Goal: Information Seeking & Learning: Learn about a topic

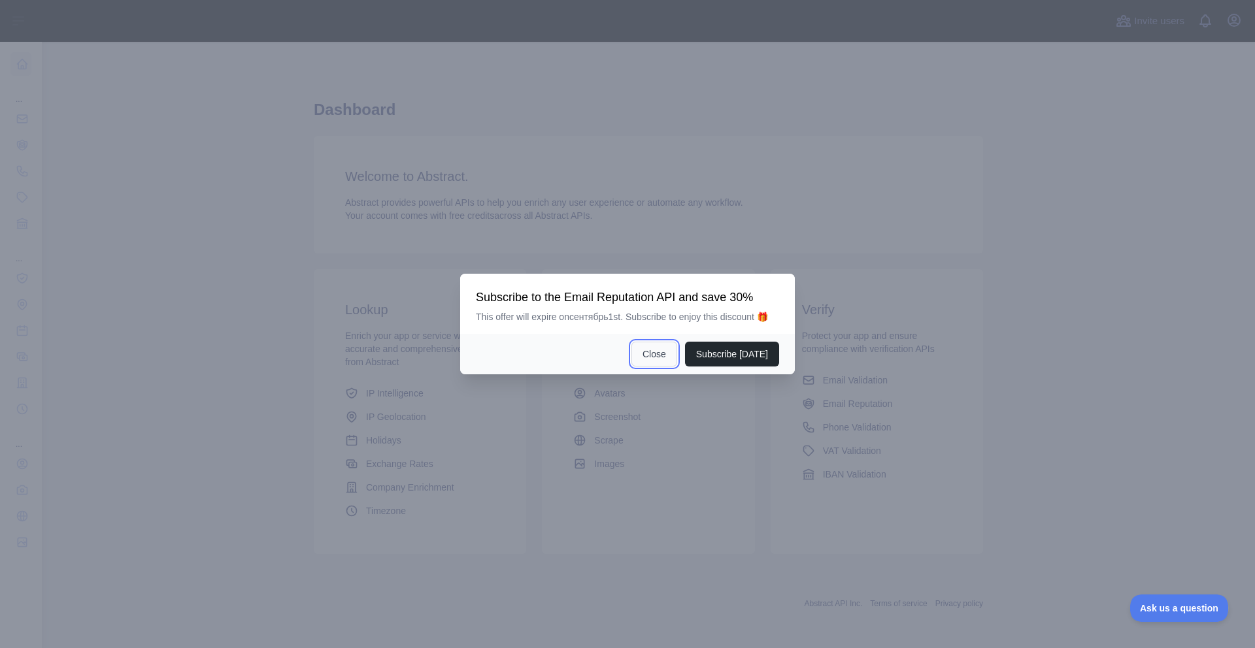
click at [659, 361] on button "Close" at bounding box center [654, 354] width 46 height 25
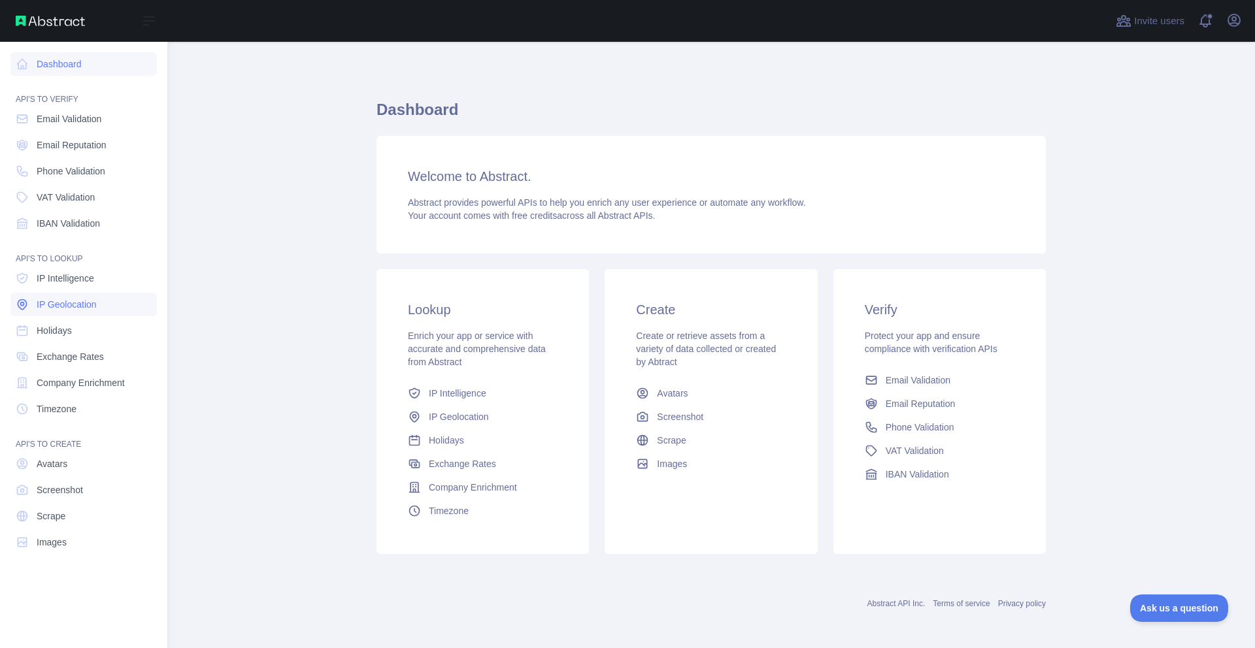
click at [78, 298] on span "IP Geolocation" at bounding box center [67, 304] width 60 height 13
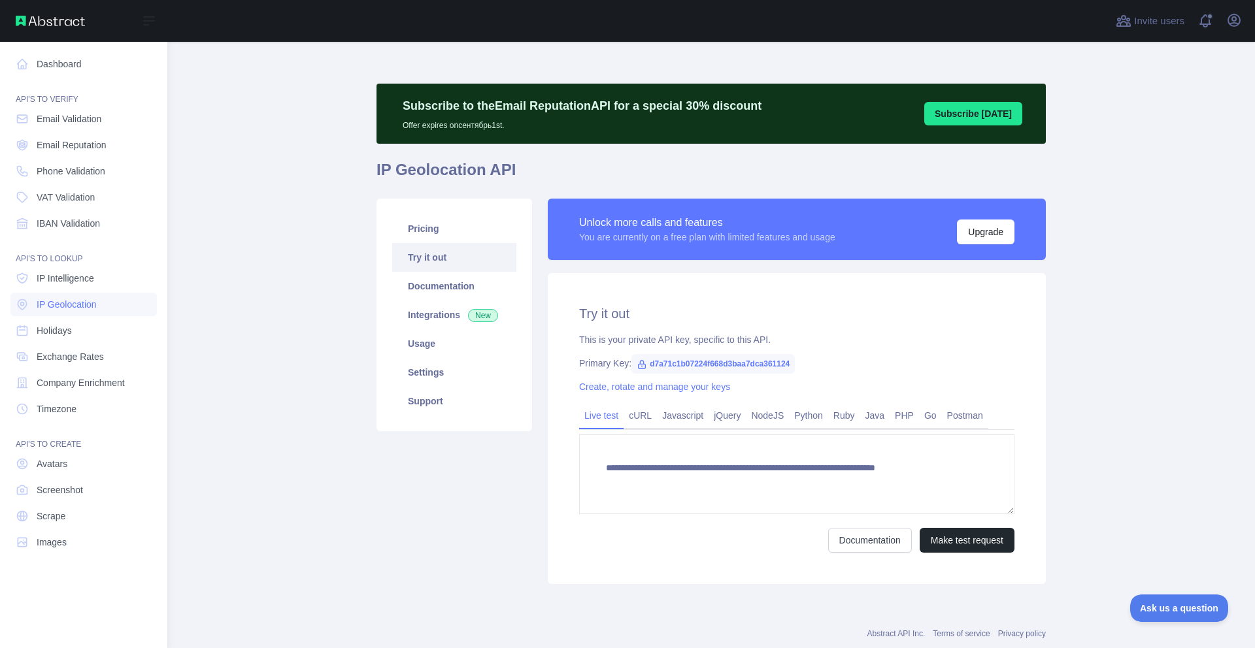
type textarea "**********"
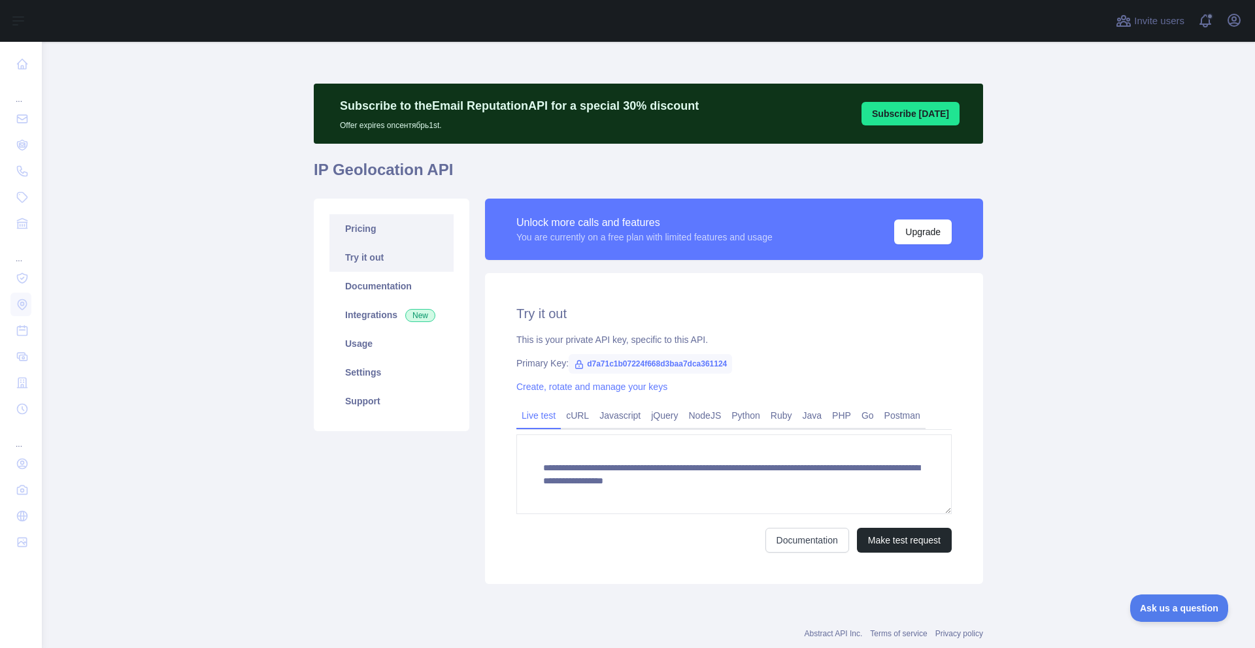
click at [380, 231] on link "Pricing" at bounding box center [391, 228] width 124 height 29
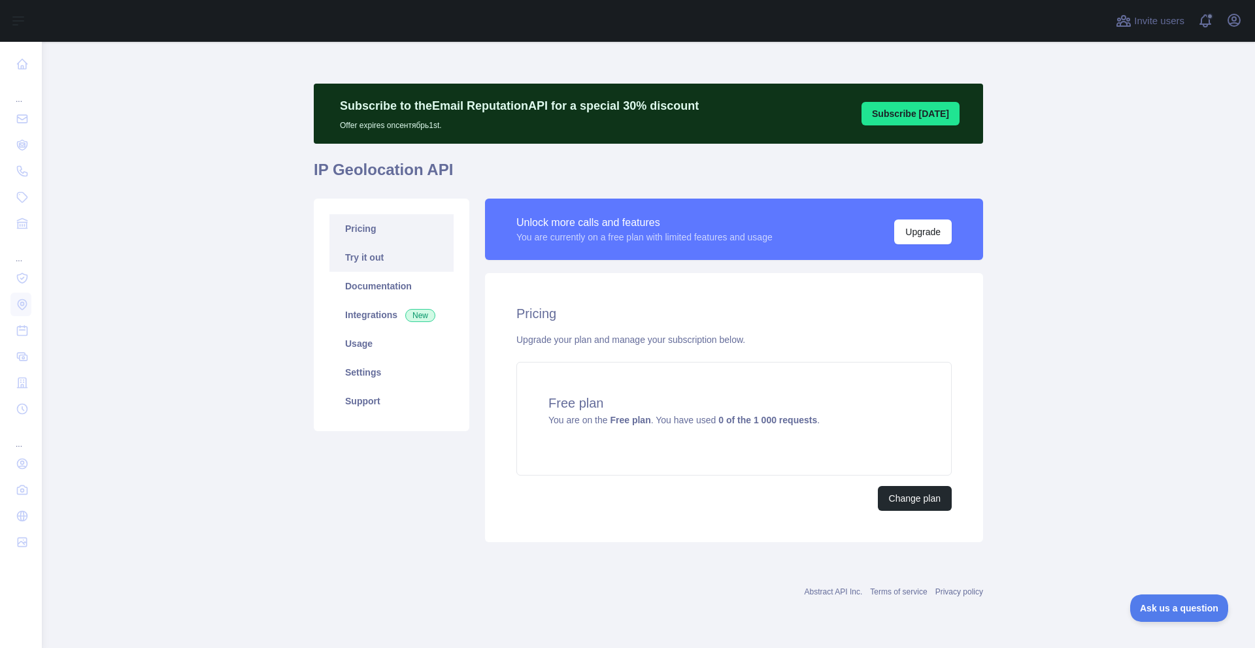
click at [378, 256] on link "Try it out" at bounding box center [391, 257] width 124 height 29
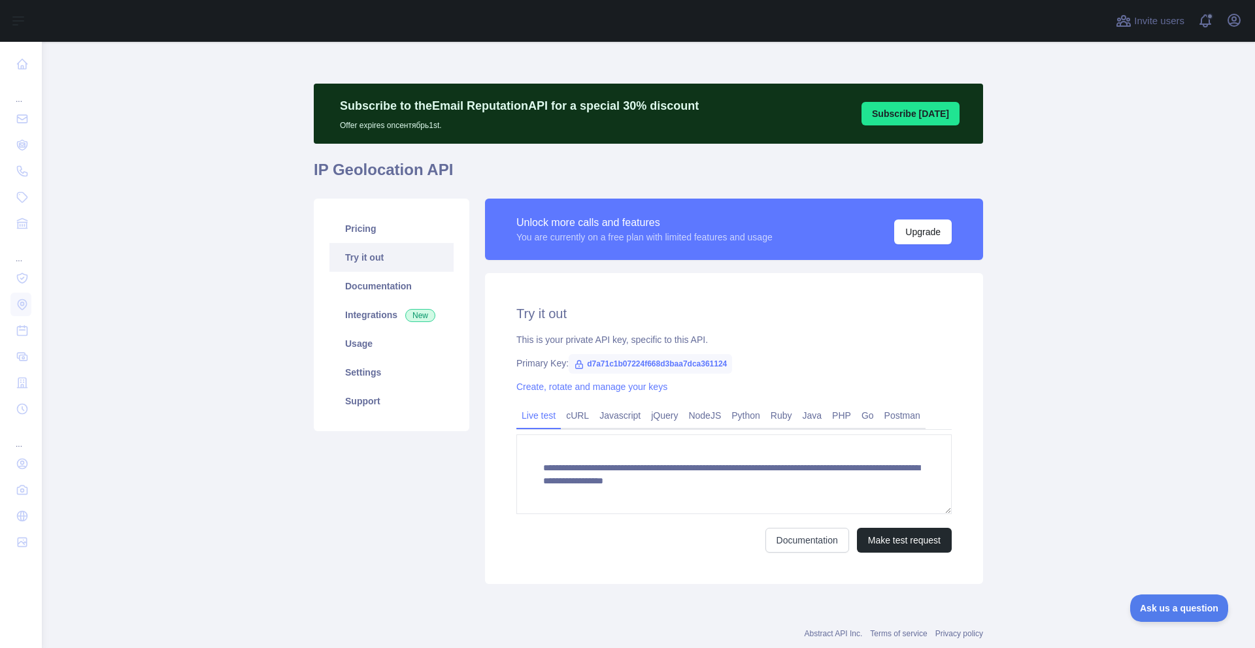
click at [625, 362] on span "d7a71c1b07224f668d3baa7dca361124" at bounding box center [650, 364] width 163 height 20
copy span "d7a71c1b07224f668d3baa7dca361124"
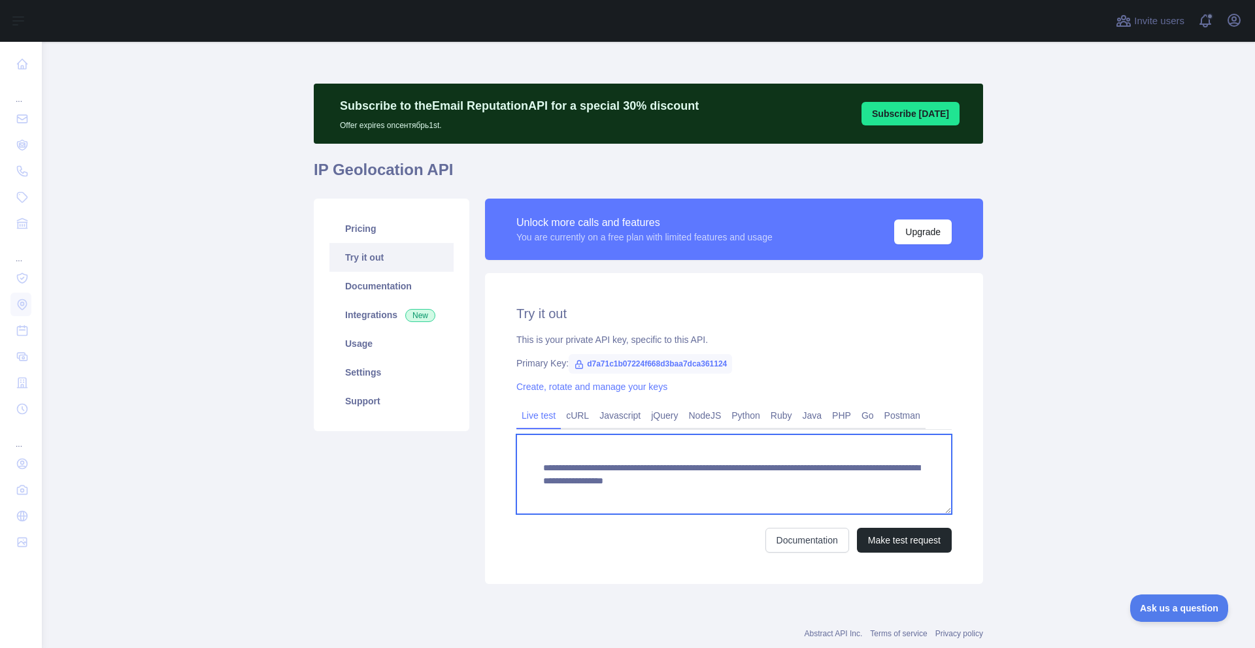
drag, startPoint x: 625, startPoint y: 467, endPoint x: 567, endPoint y: 467, distance: 58.2
click at [567, 467] on textarea "**********" at bounding box center [733, 475] width 435 height 80
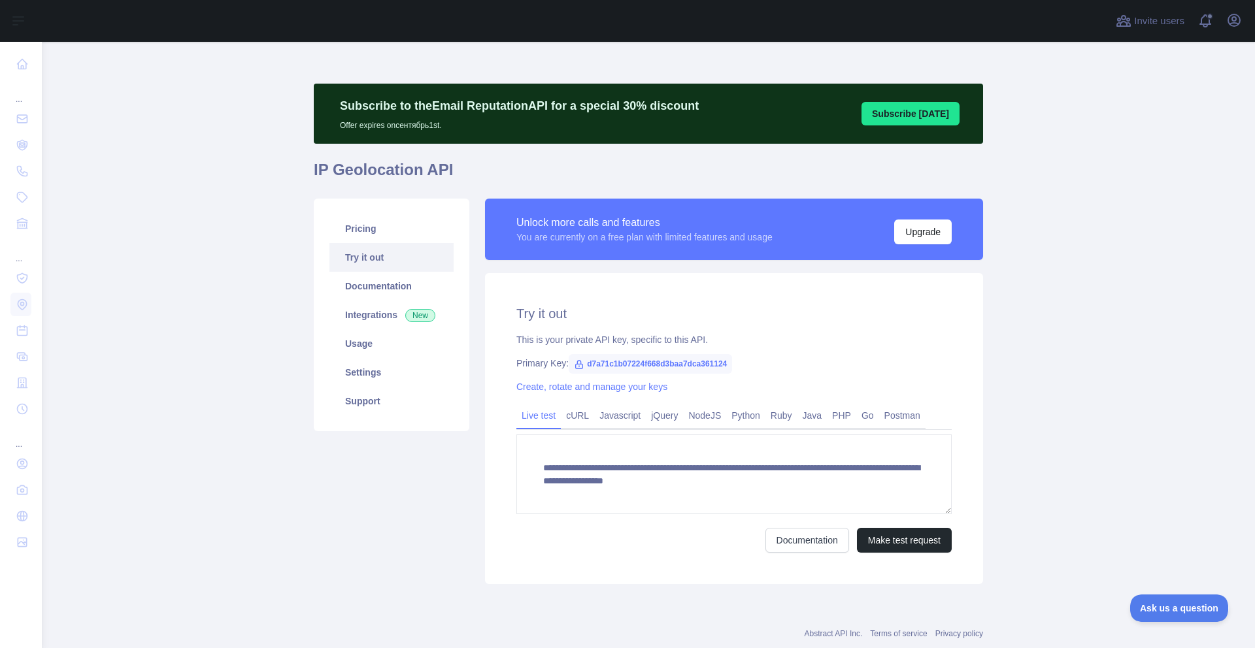
click at [731, 364] on span "d7a71c1b07224f668d3baa7dca361124" at bounding box center [650, 364] width 163 height 20
click at [731, 365] on span "d7a71c1b07224f668d3baa7dca361124" at bounding box center [650, 364] width 163 height 20
copy span "d7a71c1b07224f668d3baa7dca361124"
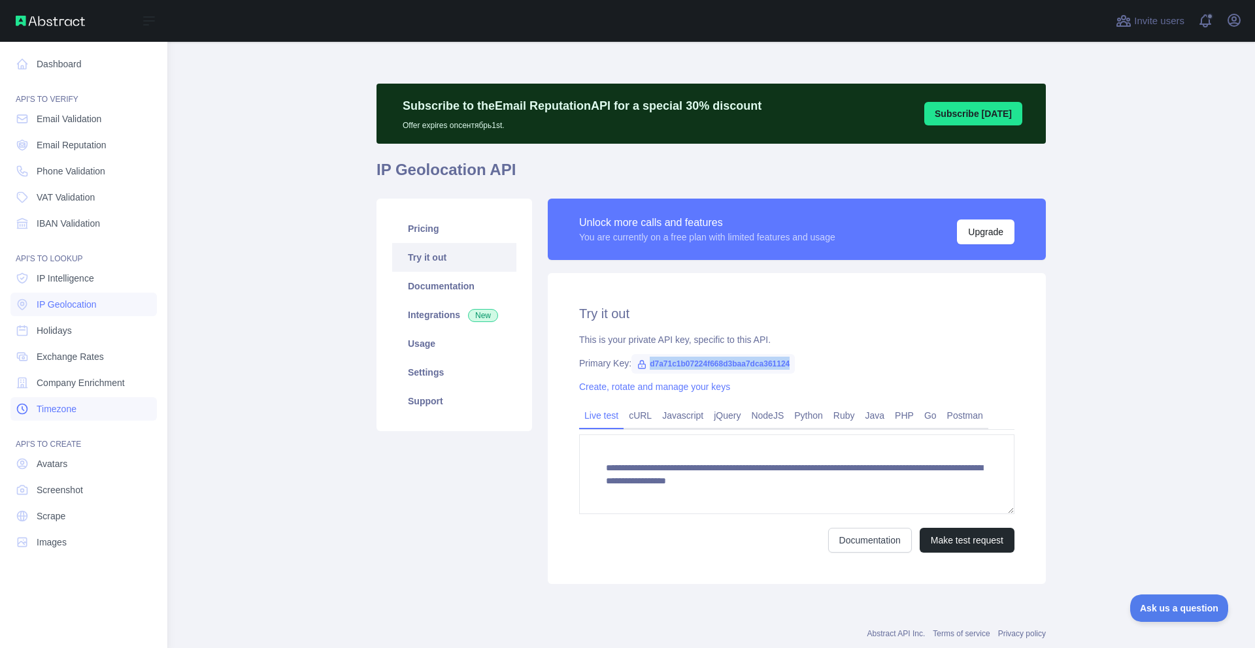
click at [73, 404] on span "Timezone" at bounding box center [57, 409] width 40 height 13
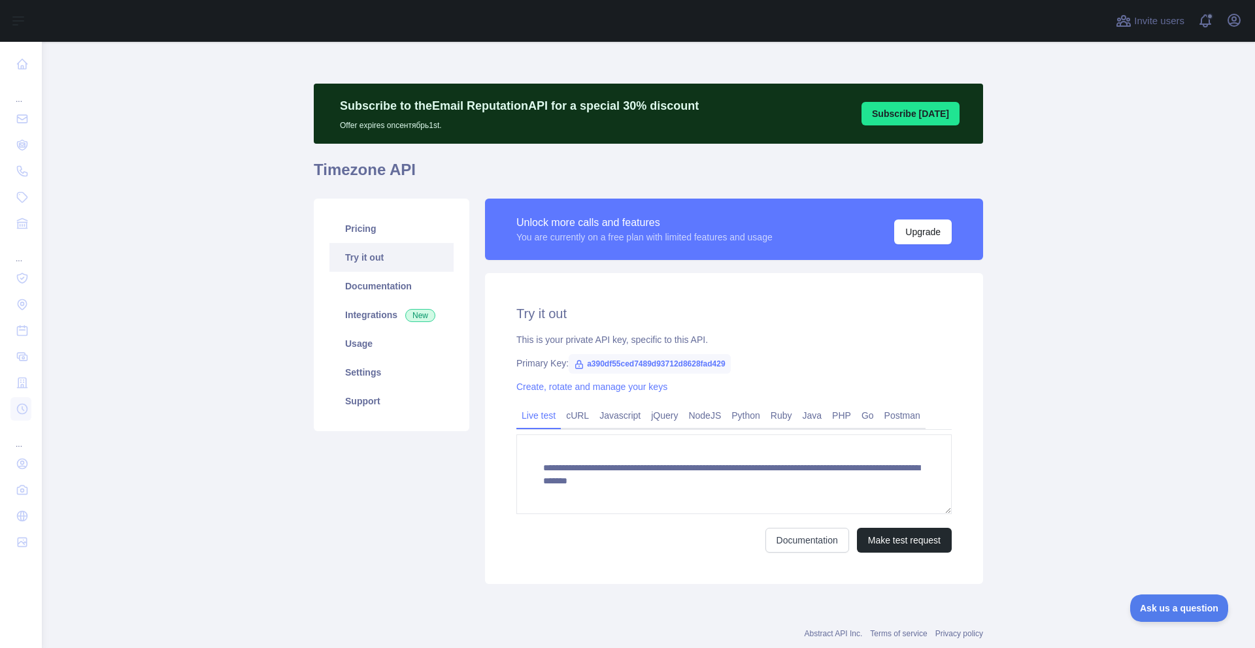
click at [665, 360] on span "a390df55ced7489d93712d8628fad429" at bounding box center [650, 364] width 162 height 20
copy span "a390df55ced7489d93712d8628fad429"
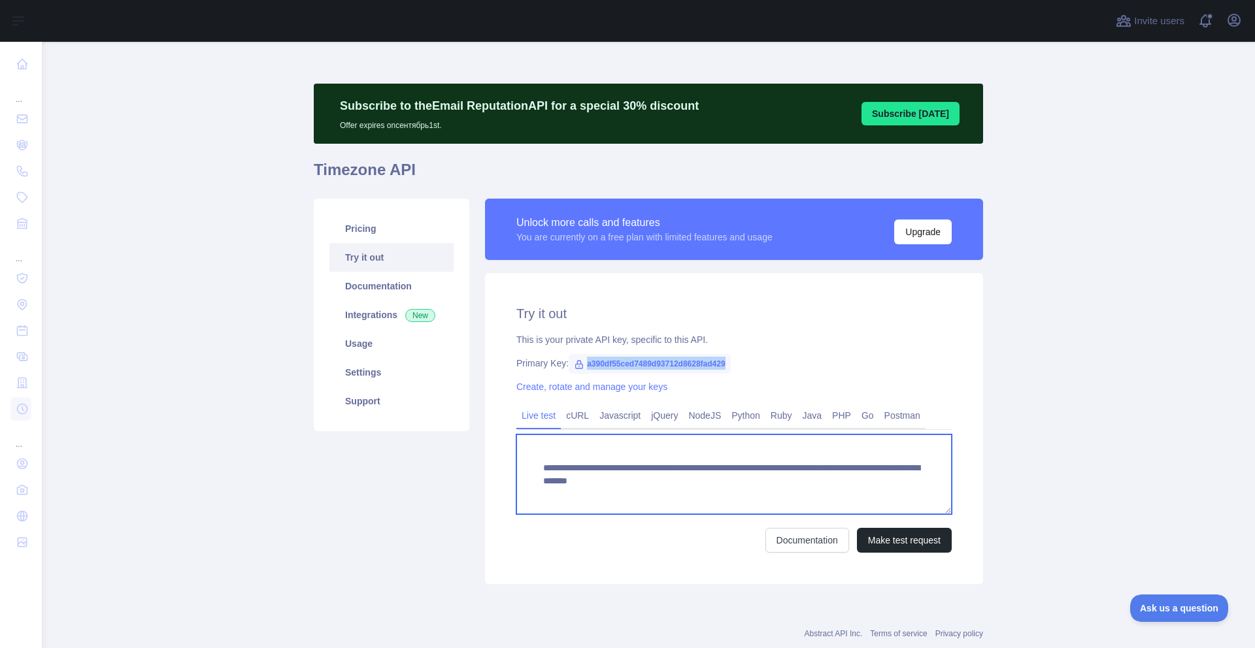
click at [590, 467] on textarea "**********" at bounding box center [733, 475] width 435 height 80
type textarea "**********"
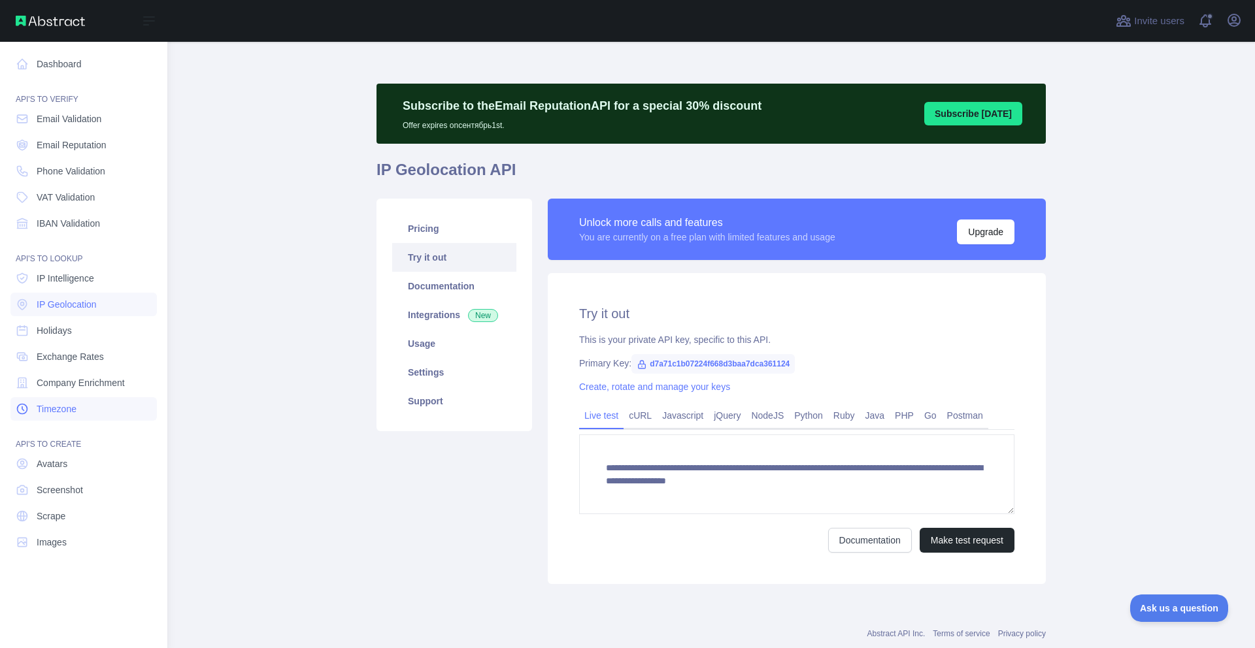
click at [52, 417] on link "Timezone" at bounding box center [83, 409] width 146 height 24
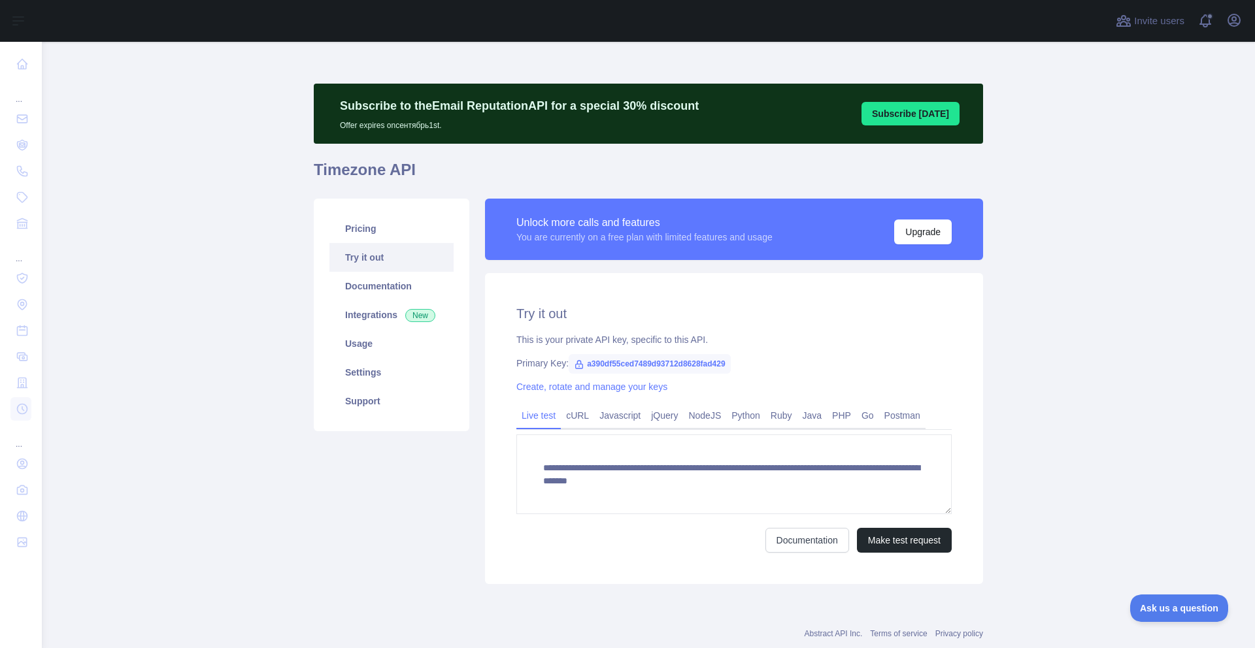
click at [590, 365] on span "a390df55ced7489d93712d8628fad429" at bounding box center [650, 364] width 162 height 20
copy span "a390df55ced7489d93712d8628fad429"
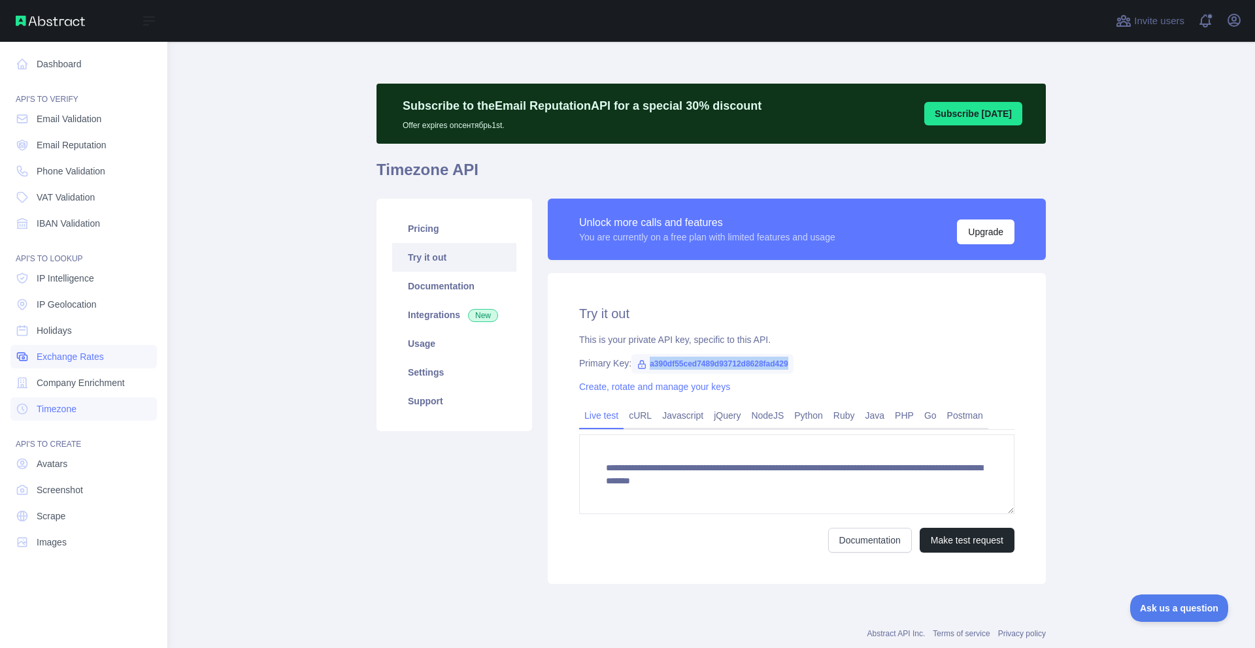
click at [71, 358] on span "Exchange Rates" at bounding box center [70, 356] width 67 height 13
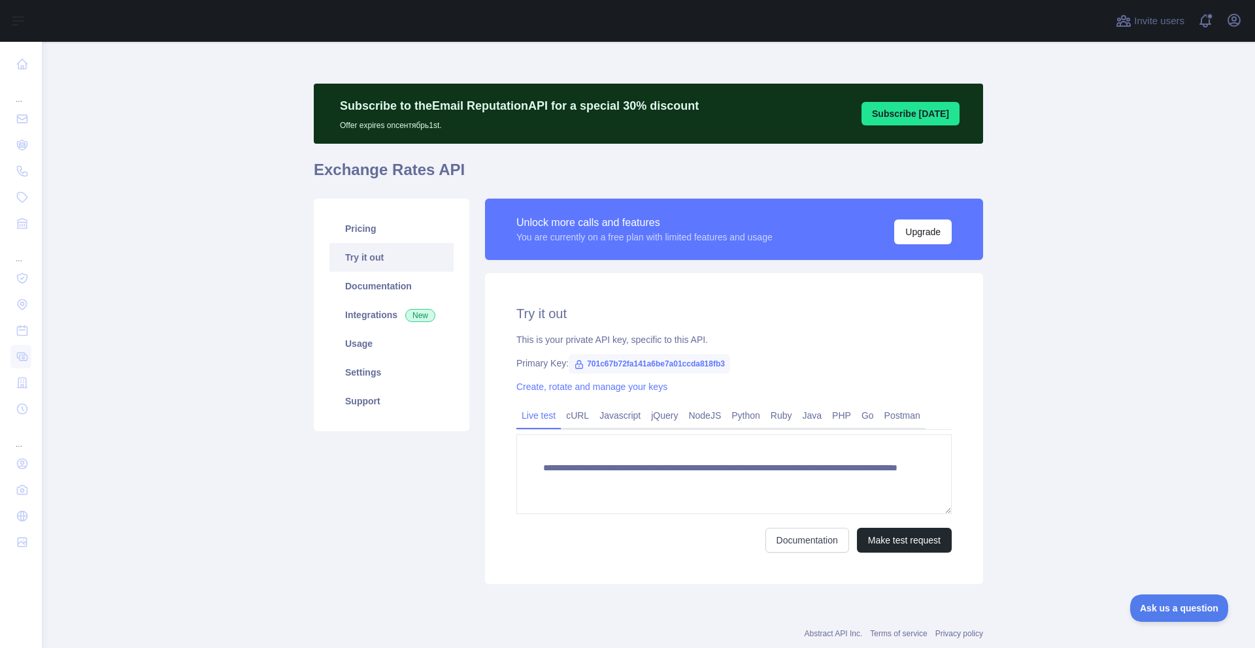
click at [667, 363] on span "701c67b72fa141a6be7a01ccda818fb3" at bounding box center [649, 364] width 161 height 20
copy span "701c67b72fa141a6be7a01ccda818fb3"
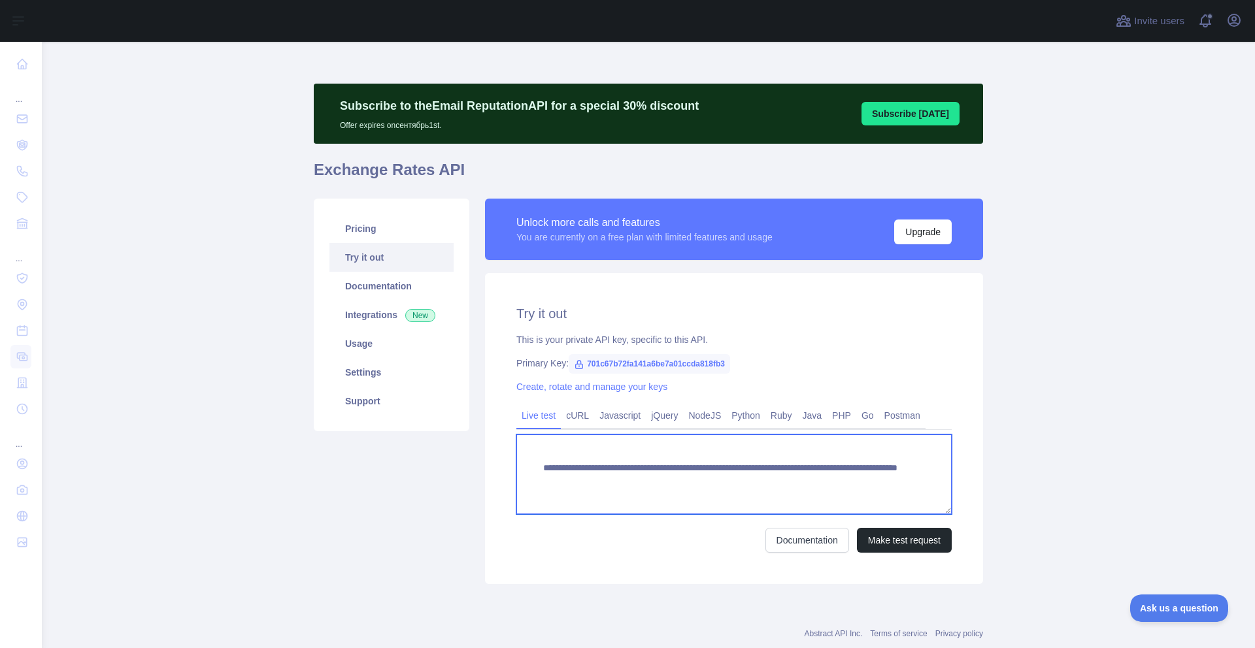
drag, startPoint x: 632, startPoint y: 467, endPoint x: 570, endPoint y: 471, distance: 62.2
click at [570, 471] on textarea "**********" at bounding box center [733, 475] width 435 height 80
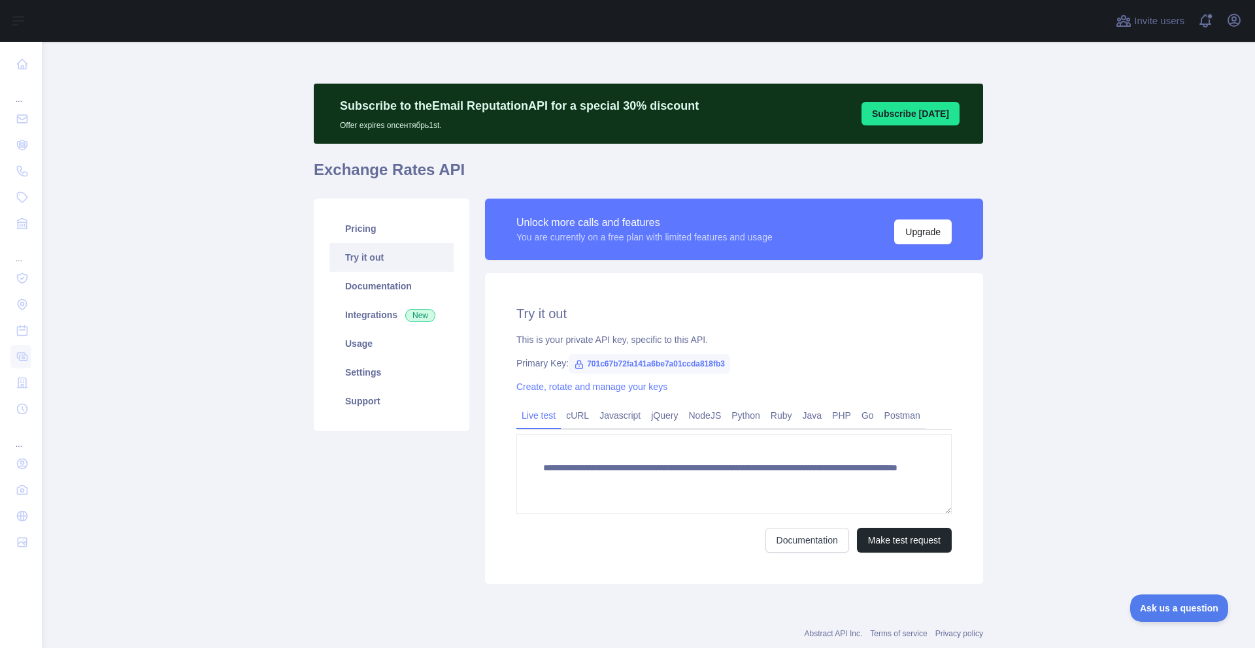
click at [648, 365] on span "701c67b72fa141a6be7a01ccda818fb3" at bounding box center [649, 364] width 161 height 20
click at [329, 227] on link "Pricing" at bounding box center [391, 228] width 124 height 29
